Goal: Task Accomplishment & Management: Complete application form

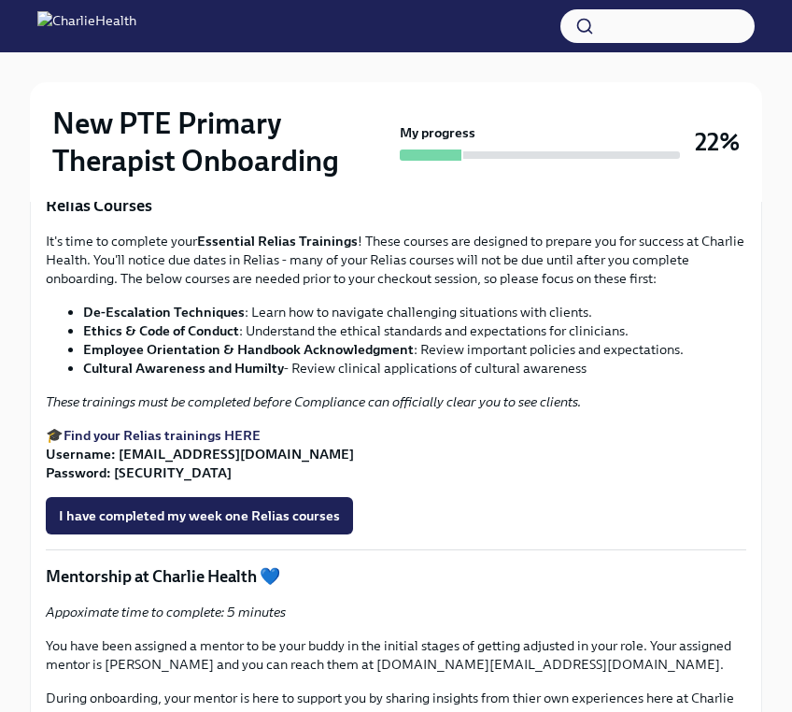
scroll to position [2415, 0]
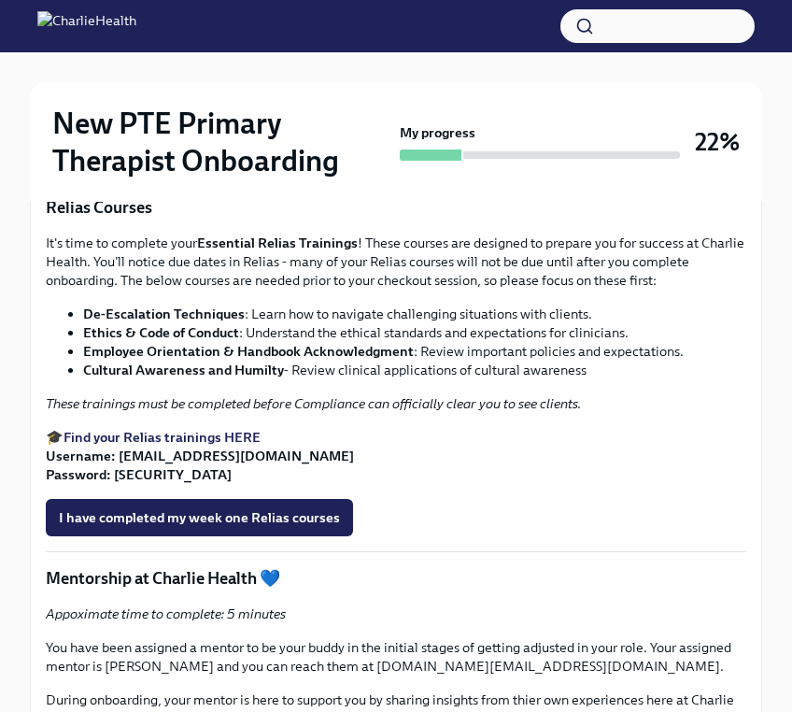
click at [156, 56] on link "Treatment planning, Goals and Objectives" at bounding box center [207, 47] width 249 height 17
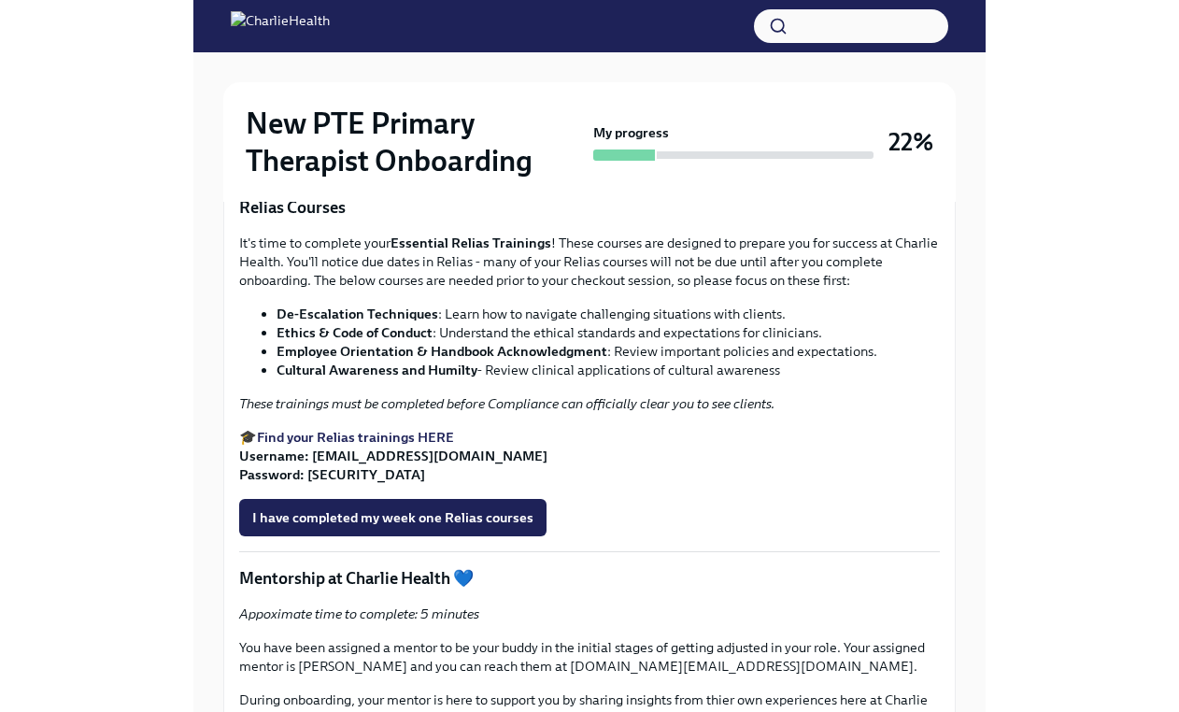
scroll to position [32, 0]
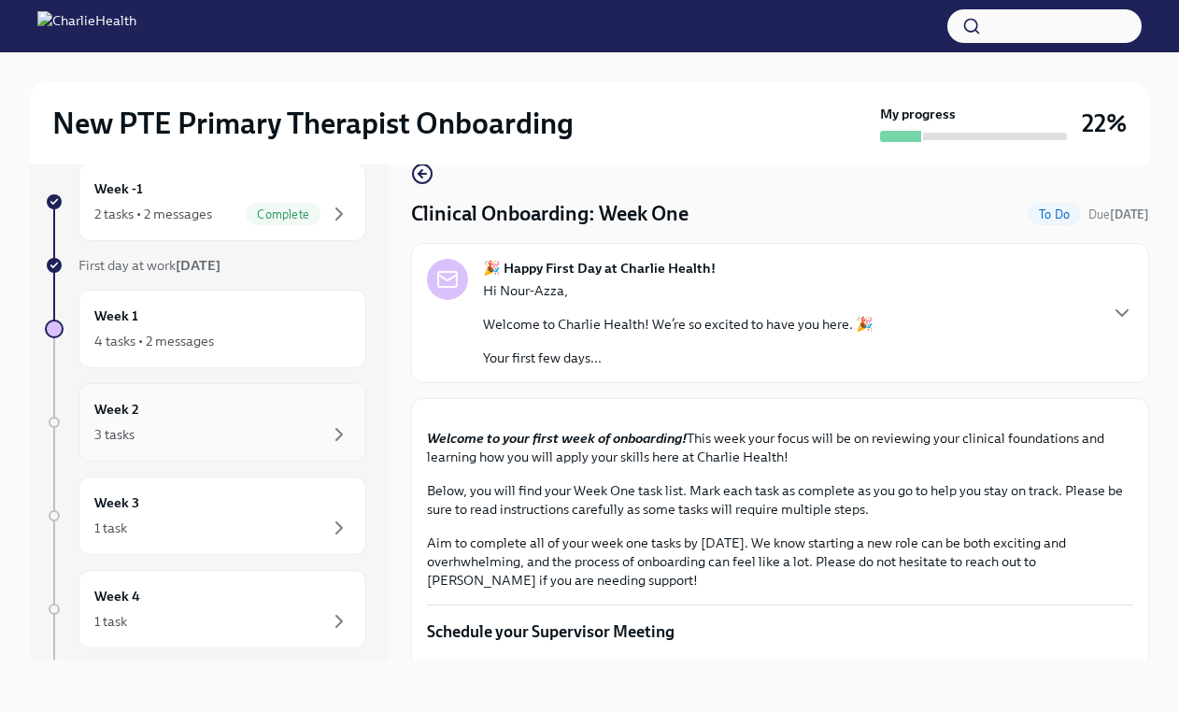
click at [185, 438] on div "3 tasks" at bounding box center [222, 434] width 256 height 22
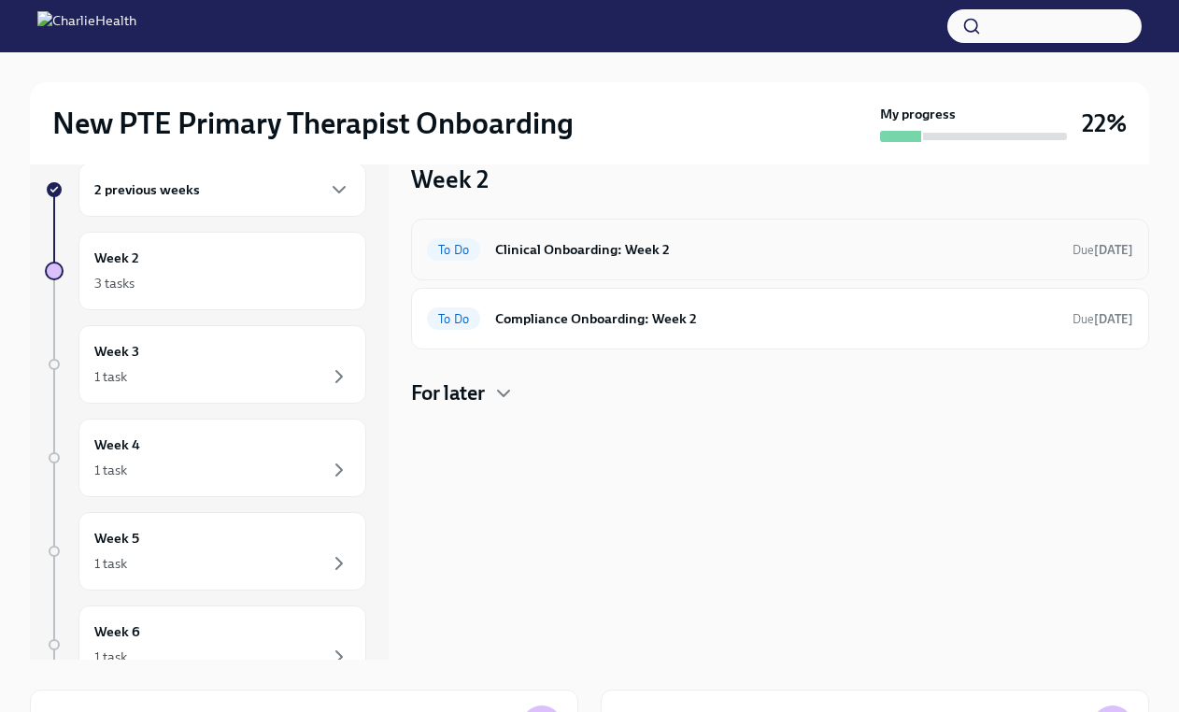
click at [615, 237] on div "To Do Clinical Onboarding: Week 2 Due [DATE]" at bounding box center [780, 249] width 706 height 30
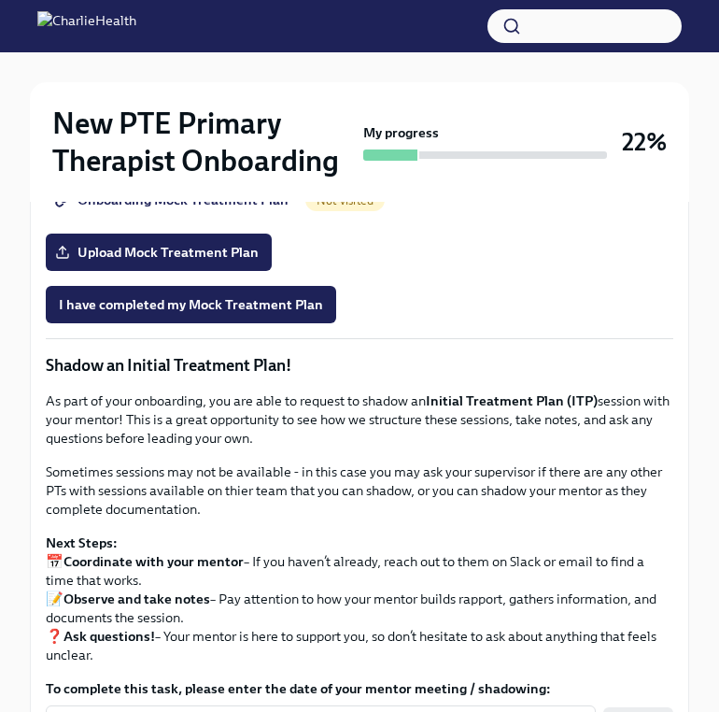
scroll to position [1551, 0]
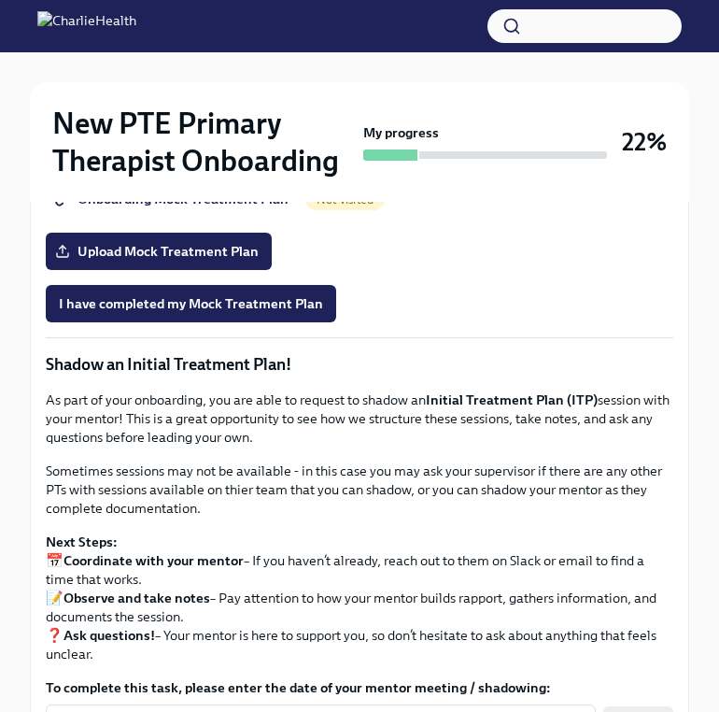
click at [207, 208] on span "Onboarding Mock Treatment Plan" at bounding box center [174, 199] width 230 height 19
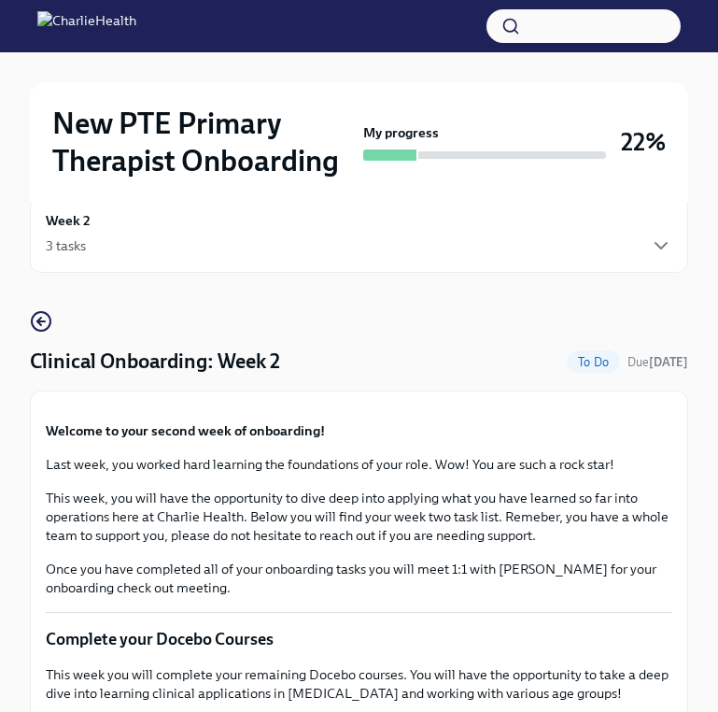
scroll to position [0, 0]
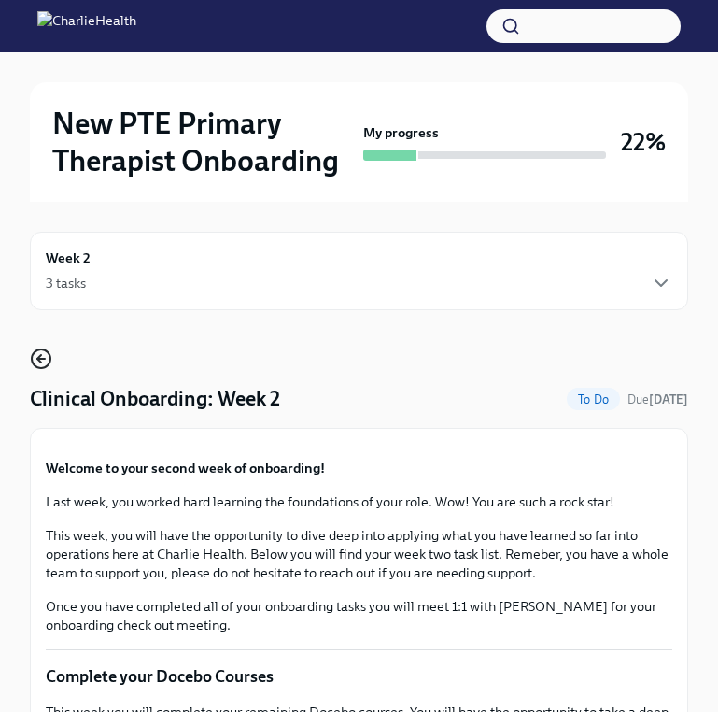
click at [40, 360] on icon "button" at bounding box center [39, 358] width 4 height 7
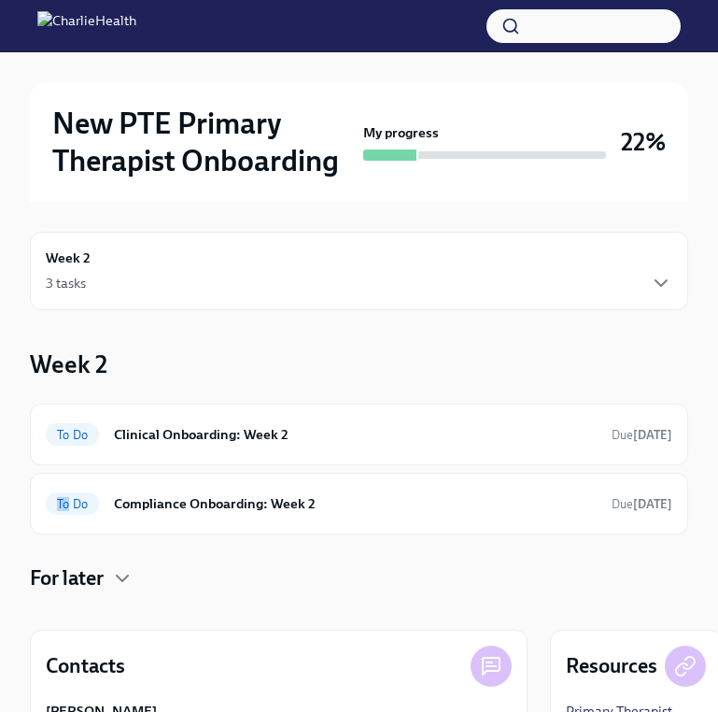
click at [40, 360] on div "Week 2 To Do Clinical Onboarding: Week 2 Due [DATE] To Do Compliance Onboarding…" at bounding box center [359, 469] width 658 height 245
click at [617, 265] on div "Week 2 3 tasks" at bounding box center [359, 270] width 627 height 47
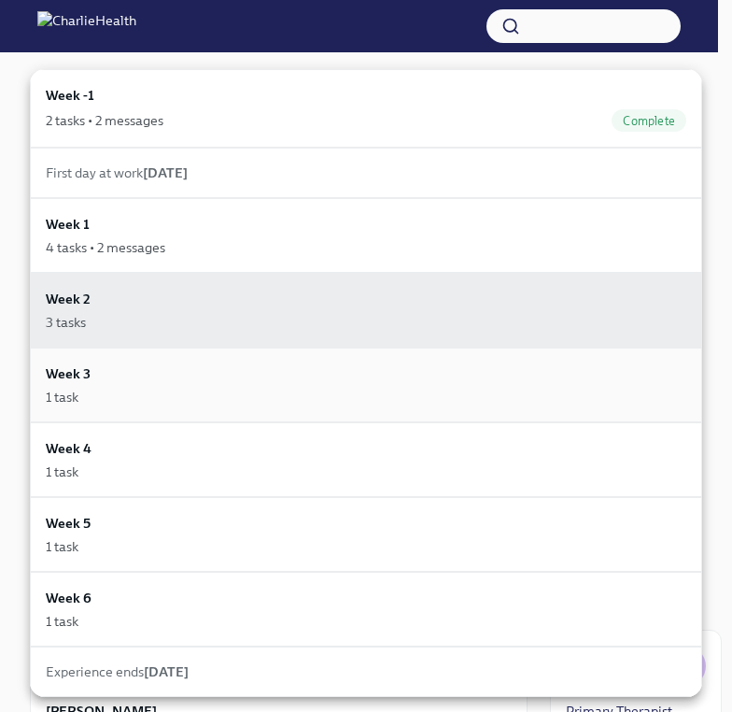
click at [263, 406] on div "Week 3 1 task" at bounding box center [366, 384] width 672 height 75
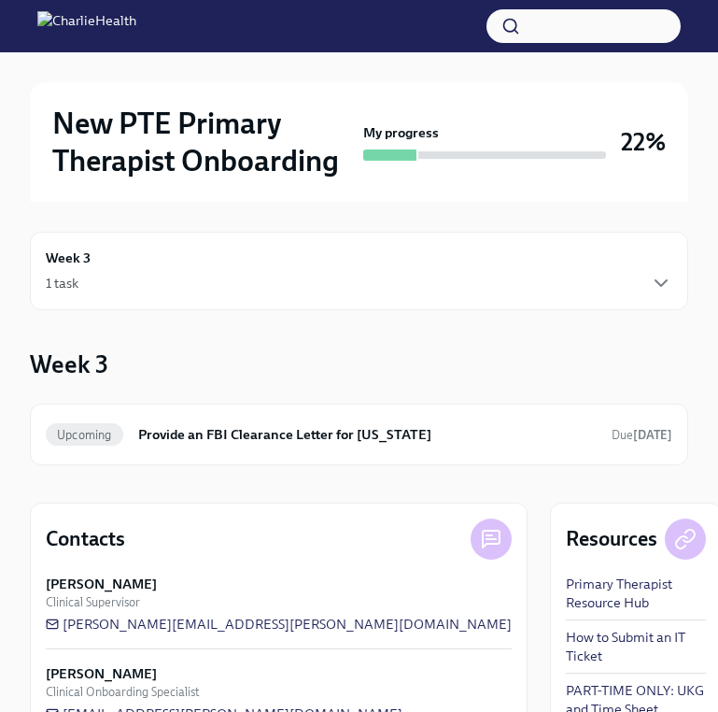
click at [658, 271] on div "Week 3 1 task" at bounding box center [359, 270] width 627 height 47
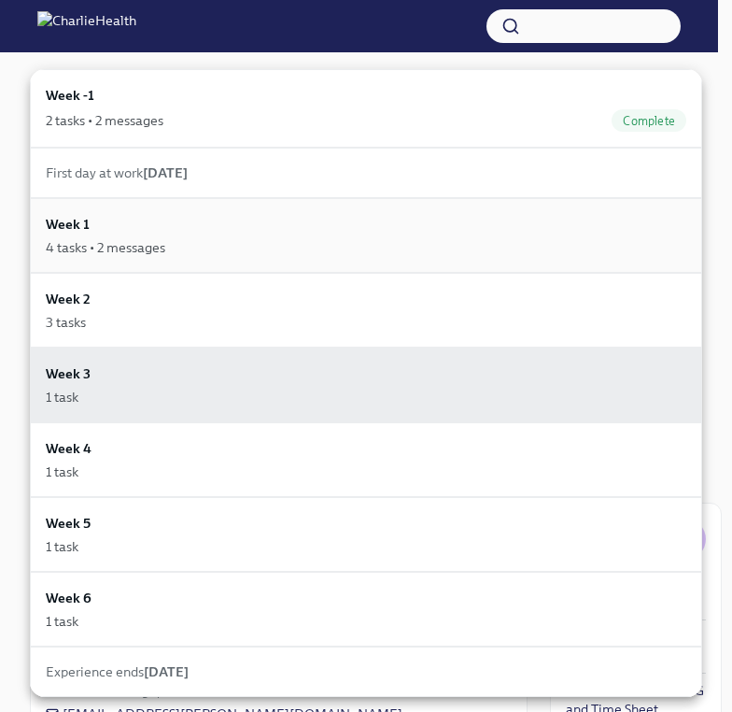
click at [213, 229] on div "Week 1 4 tasks • 2 messages" at bounding box center [366, 235] width 641 height 43
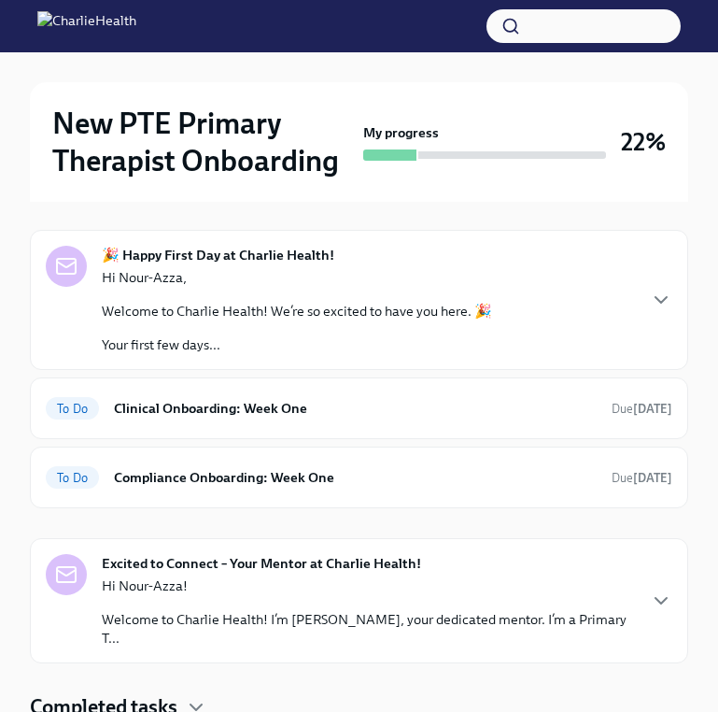
scroll to position [133, 0]
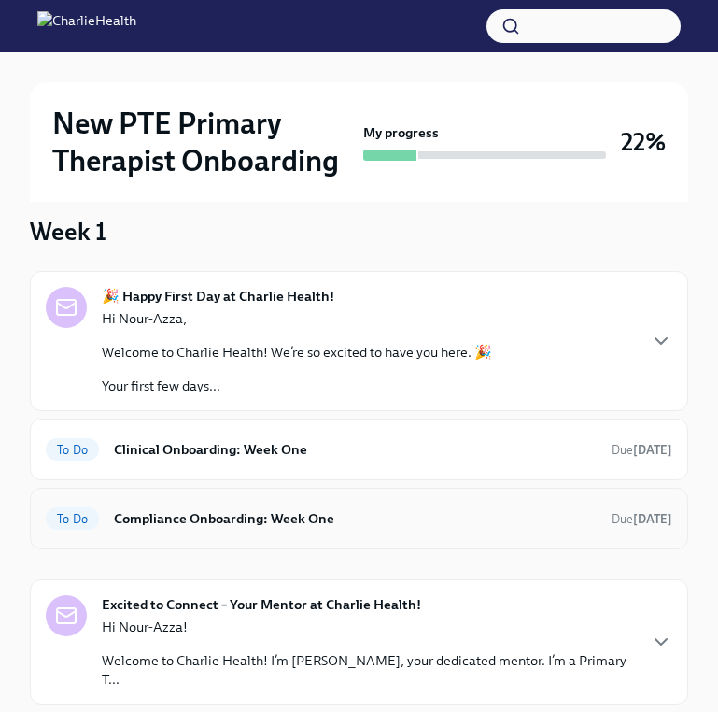
click at [236, 518] on h6 "Compliance Onboarding: Week One" at bounding box center [355, 518] width 483 height 21
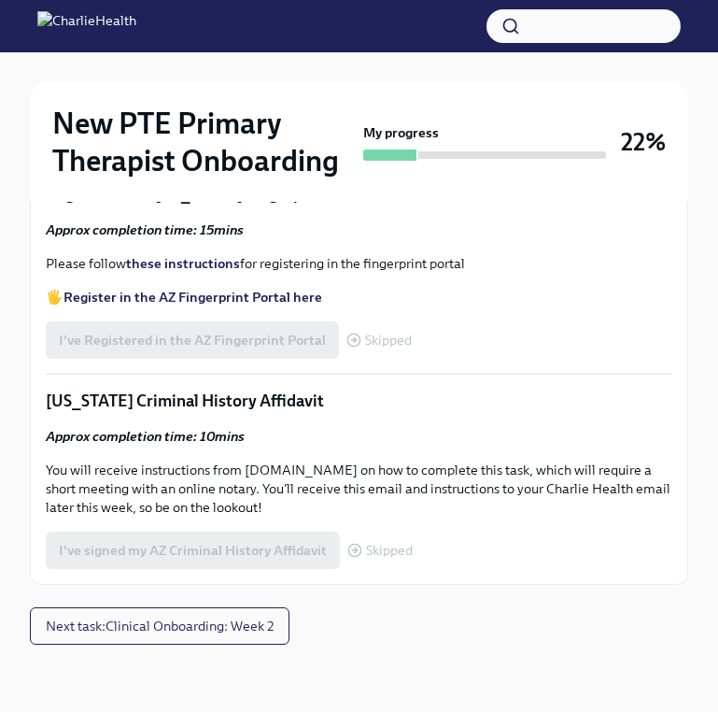
scroll to position [1243, 0]
click at [235, 32] on strong "Access your CPR & First Aid training HERE" at bounding box center [195, 23] width 263 height 17
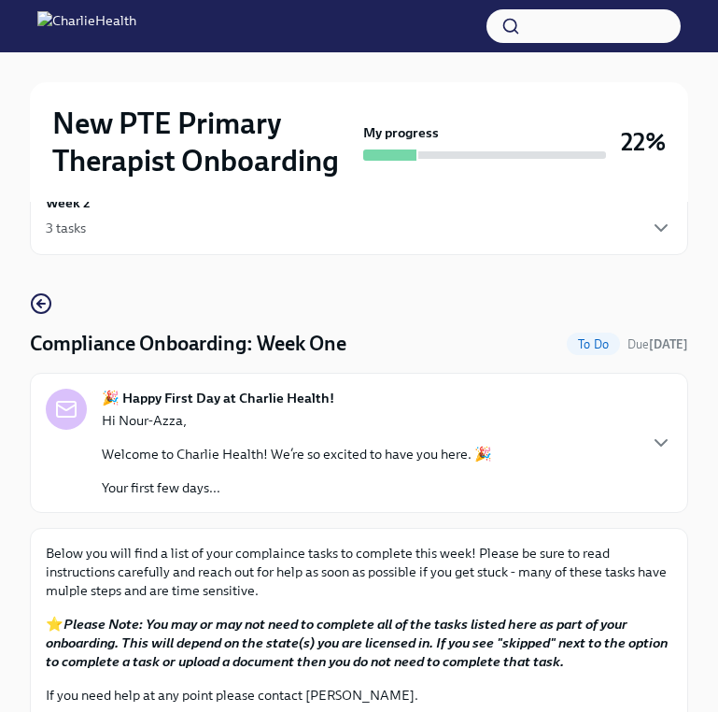
scroll to position [0, 0]
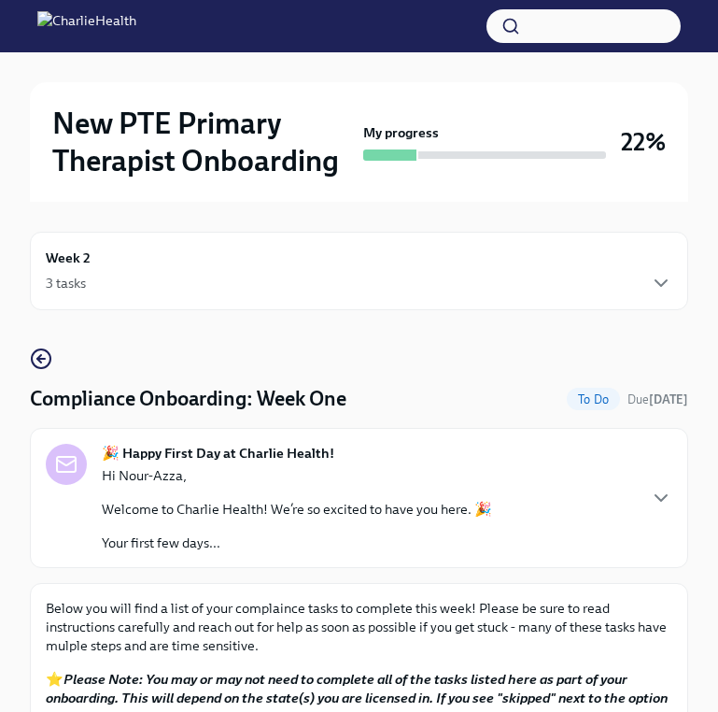
click at [603, 285] on div "3 tasks" at bounding box center [359, 283] width 627 height 22
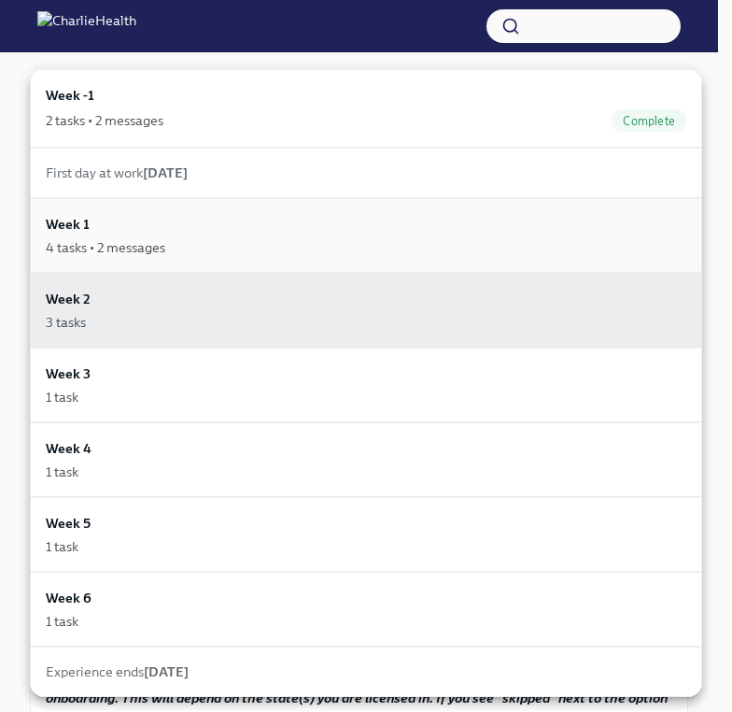
click at [404, 230] on div "Week 1 4 tasks • 2 messages" at bounding box center [366, 235] width 641 height 43
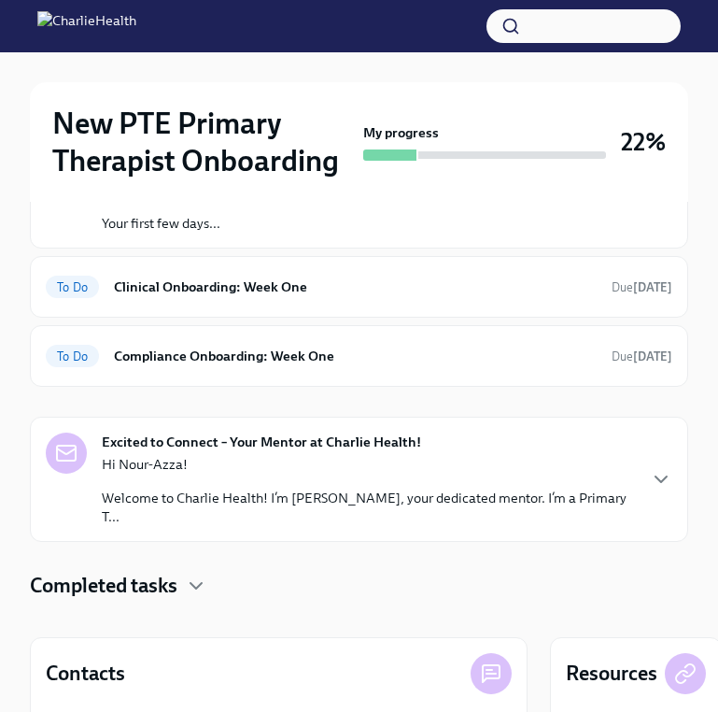
scroll to position [306, 0]
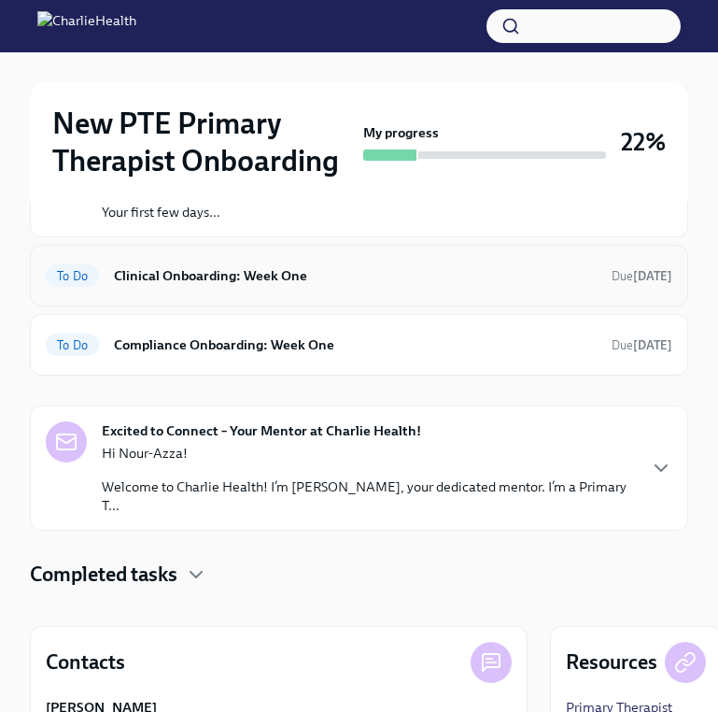
click at [478, 273] on h6 "Clinical Onboarding: Week One" at bounding box center [355, 275] width 483 height 21
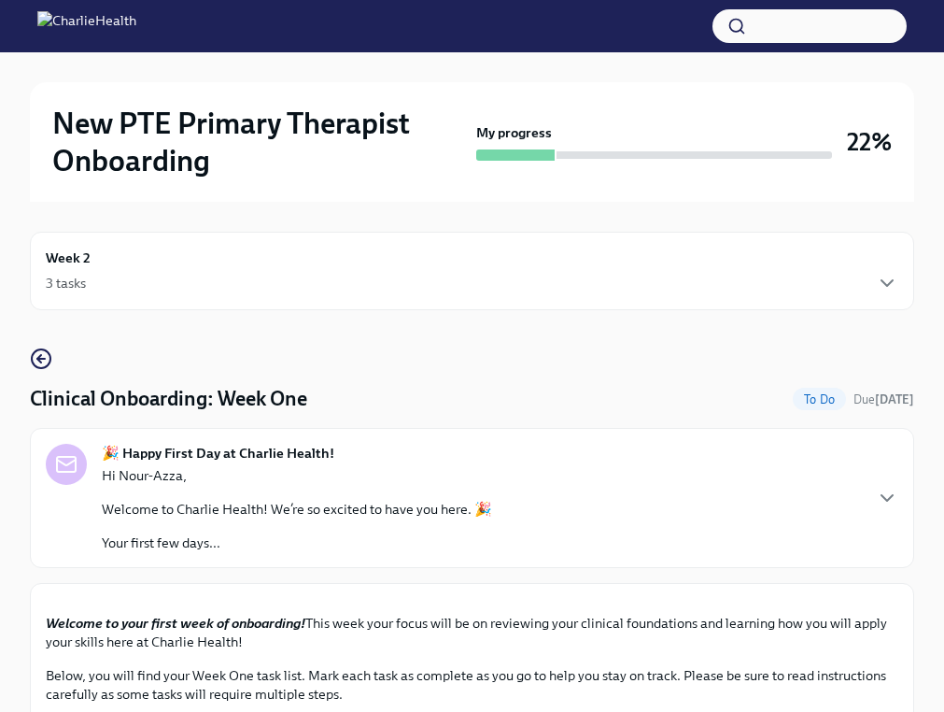
click at [799, 275] on div "3 tasks" at bounding box center [472, 283] width 853 height 22
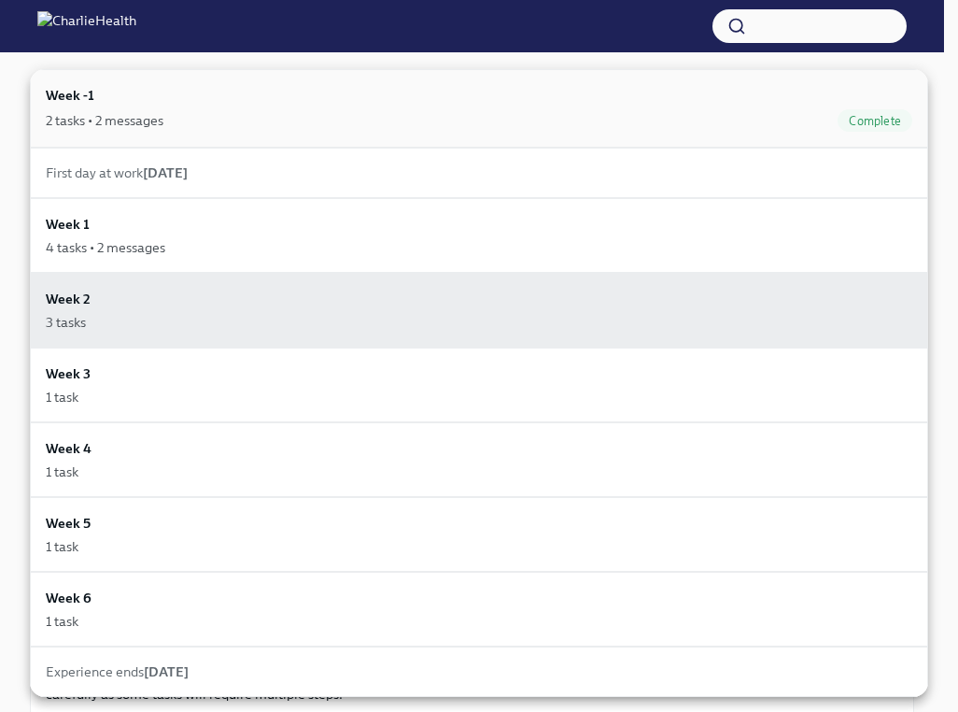
click at [275, 109] on div "2 tasks • 2 messages Complete" at bounding box center [479, 120] width 867 height 22
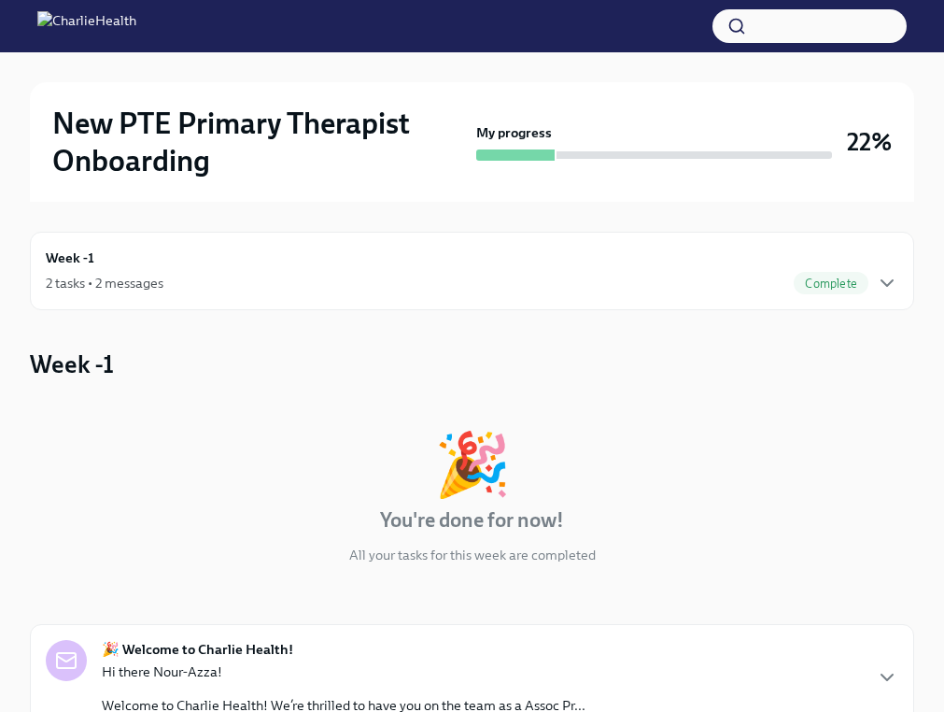
click at [515, 263] on div "Week -1 2 tasks • 2 messages Complete" at bounding box center [472, 270] width 853 height 47
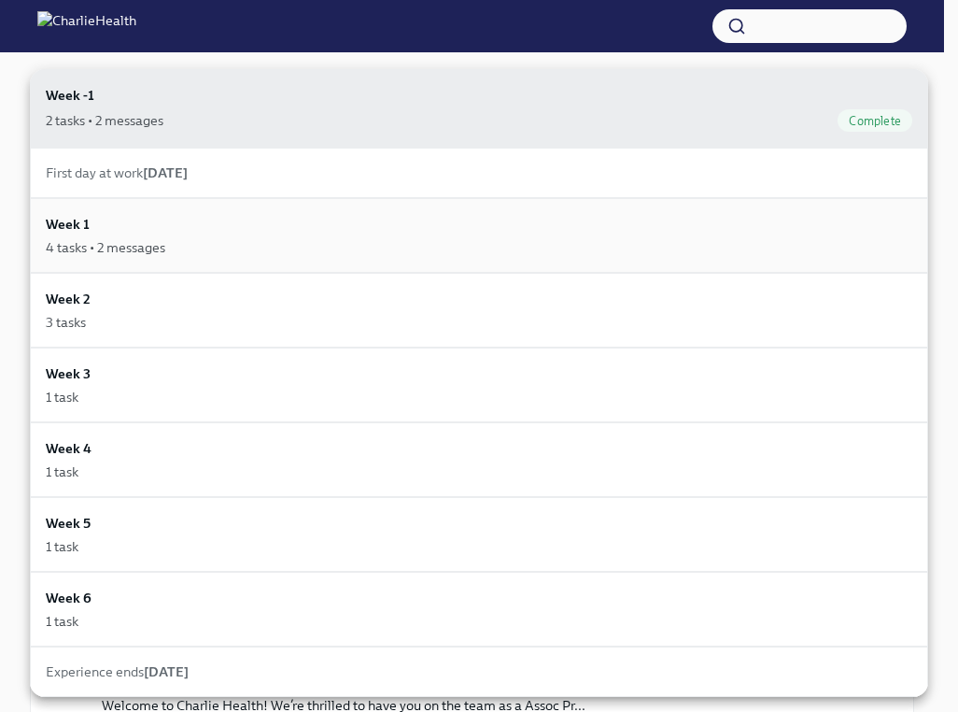
click at [159, 250] on div "4 tasks • 2 messages" at bounding box center [106, 247] width 120 height 19
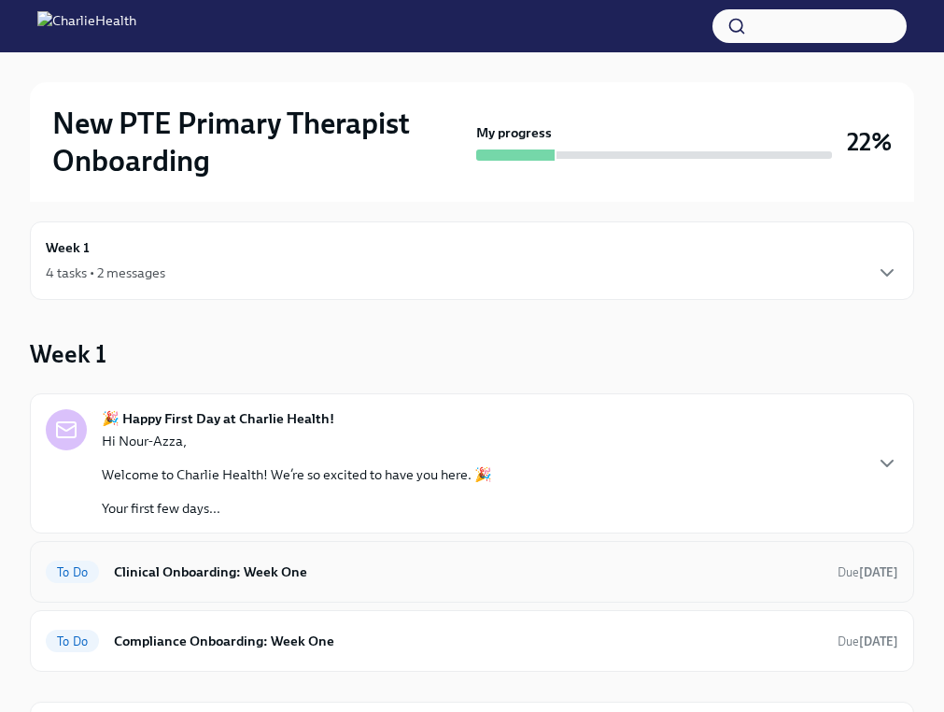
scroll to position [55, 0]
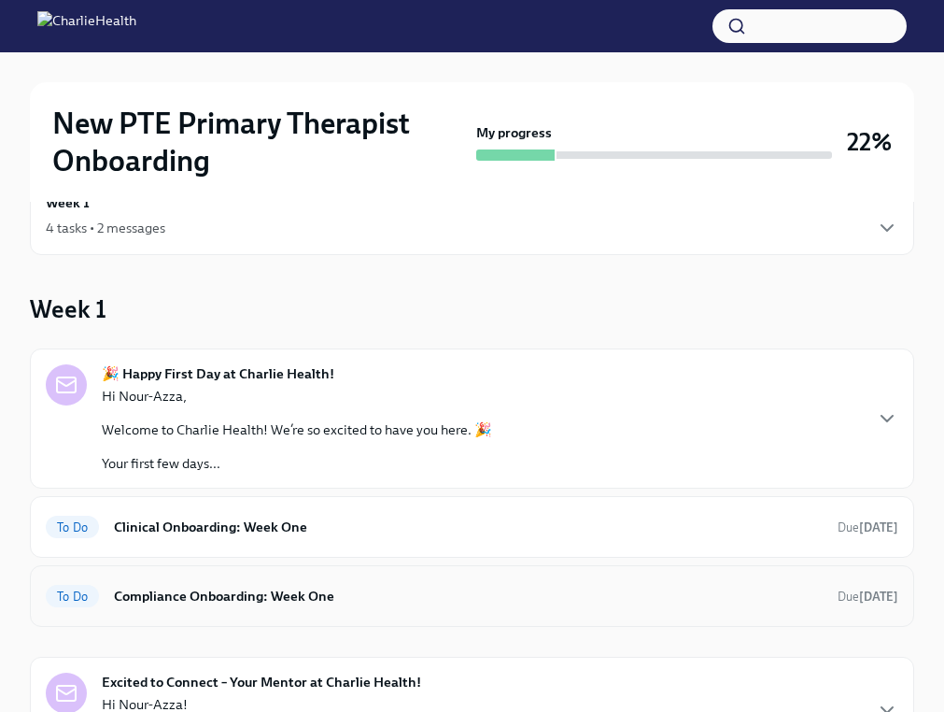
click at [413, 600] on h6 "Compliance Onboarding: Week One" at bounding box center [468, 596] width 709 height 21
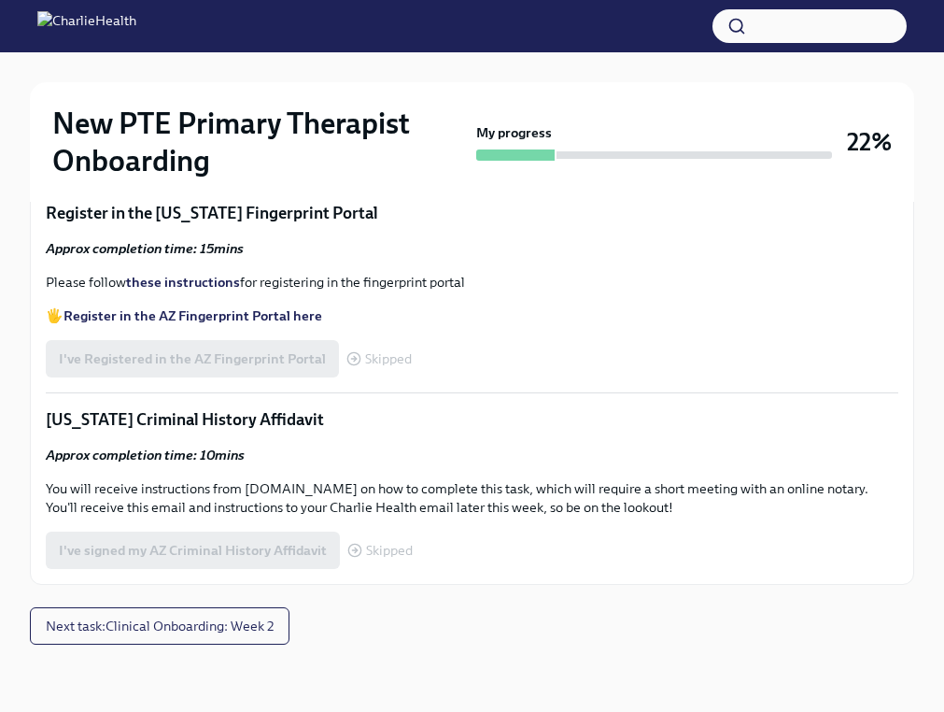
scroll to position [1304, 0]
click at [144, 162] on span "Upload CPR/First Aid Training Certificate" at bounding box center [196, 152] width 274 height 19
click at [0, 0] on input "Upload CPR/First Aid Training Certificate" at bounding box center [0, 0] width 0 height 0
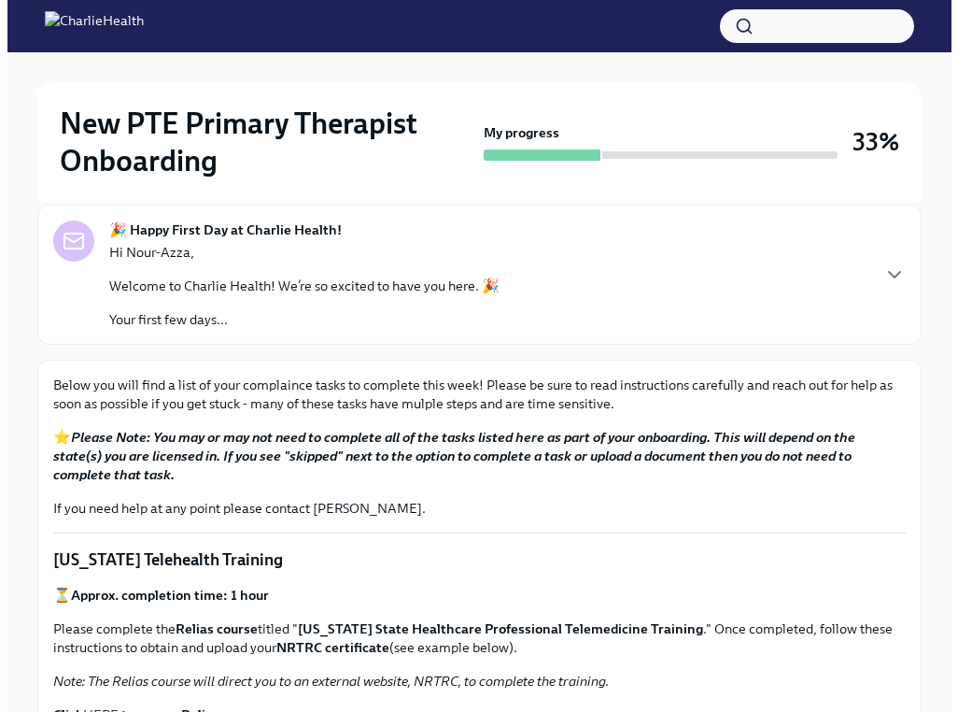
scroll to position [0, 0]
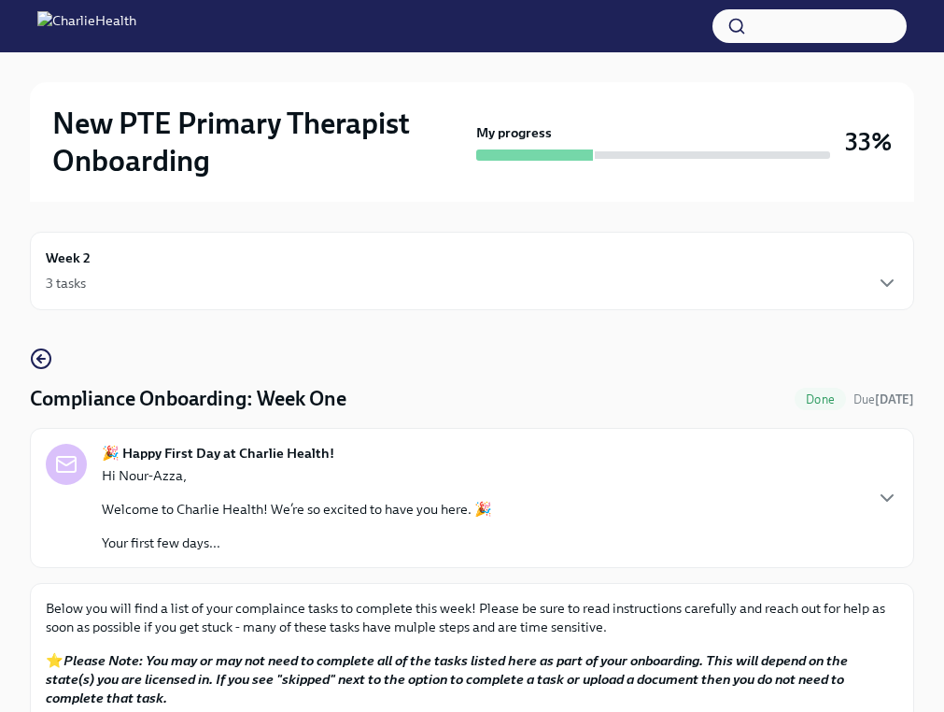
click at [237, 261] on div "Week 2 3 tasks" at bounding box center [472, 270] width 853 height 47
